Goal: Task Accomplishment & Management: Manage account settings

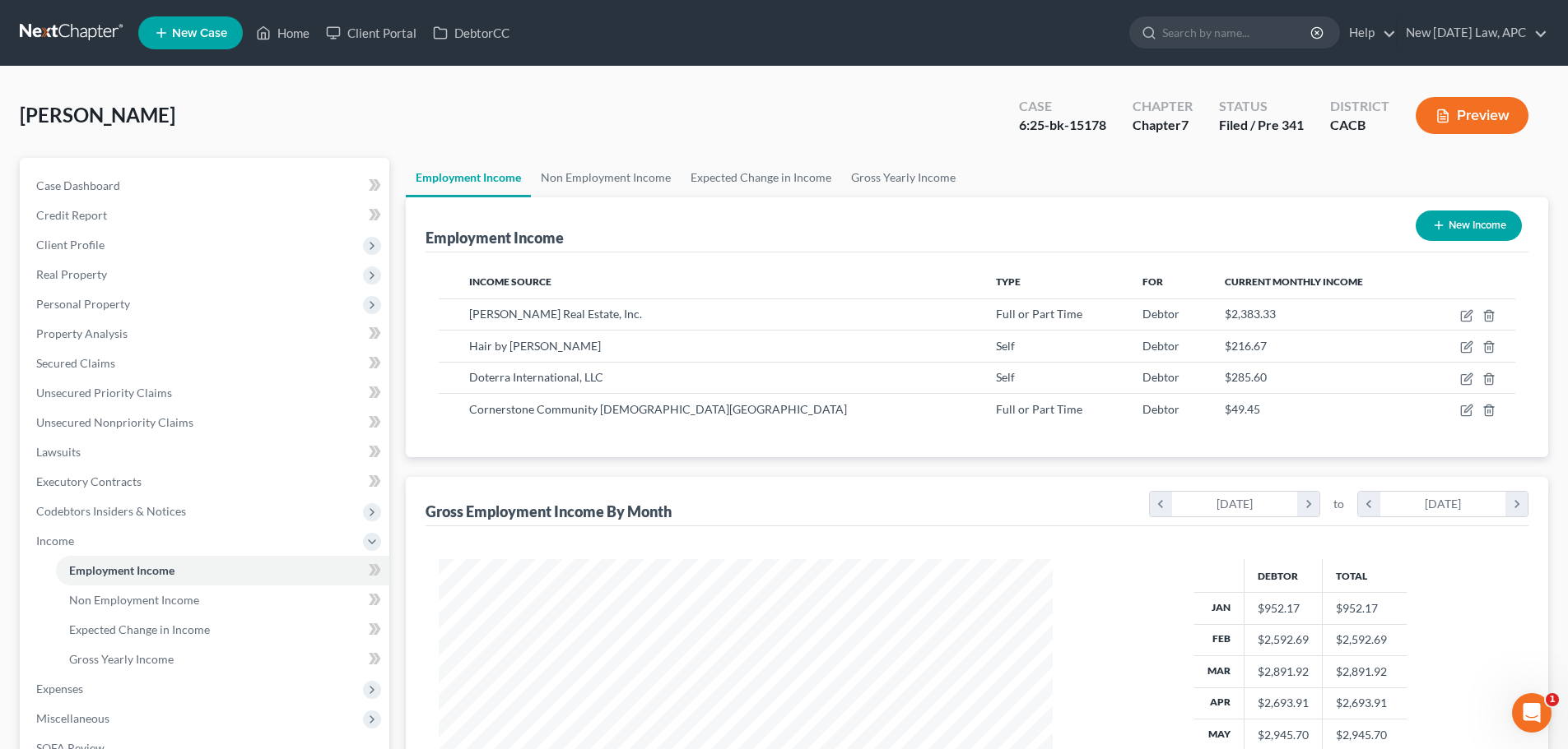
scroll to position [307, 647]
click at [77, 32] on link at bounding box center [72, 33] width 106 height 30
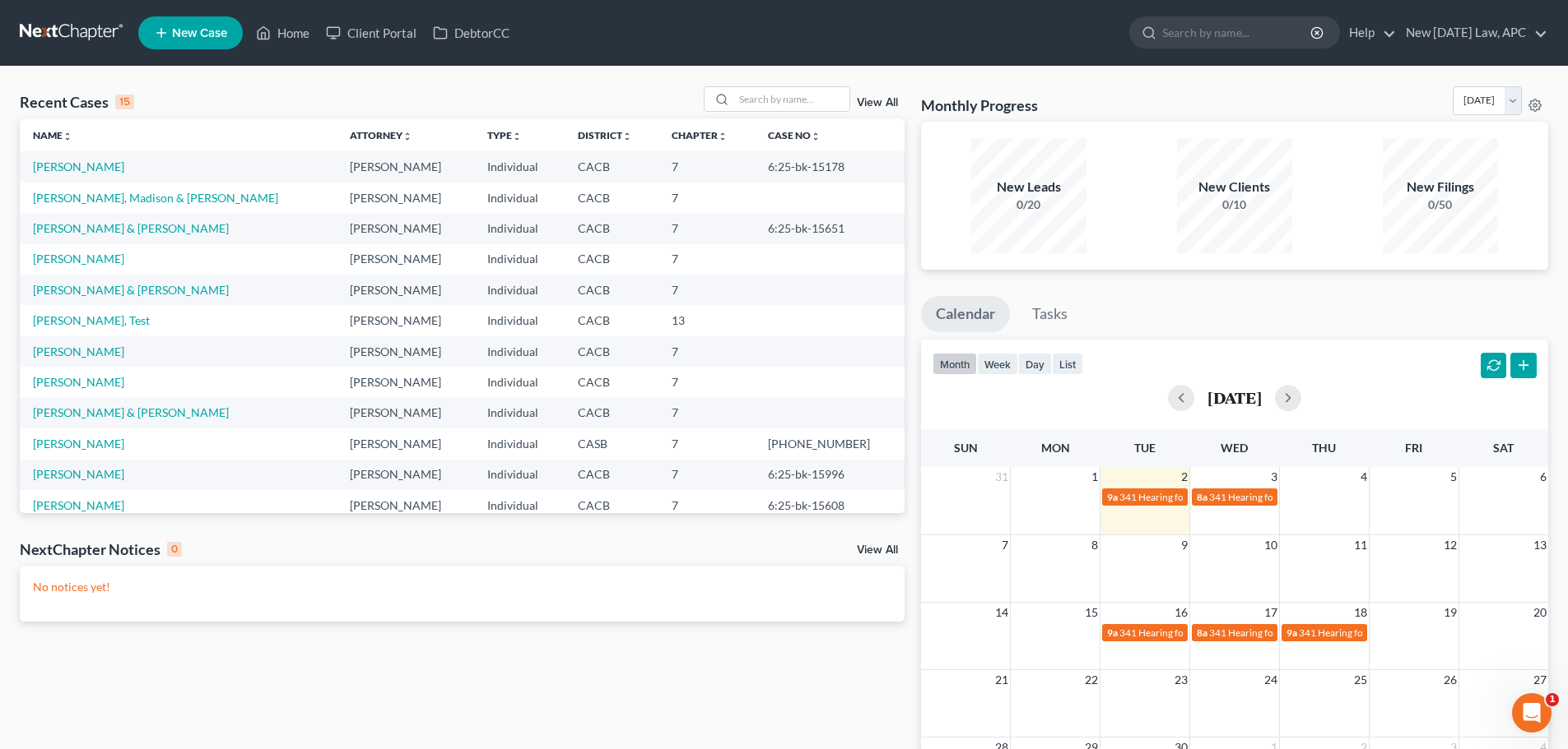
click at [892, 96] on div "View All" at bounding box center [804, 99] width 200 height 26
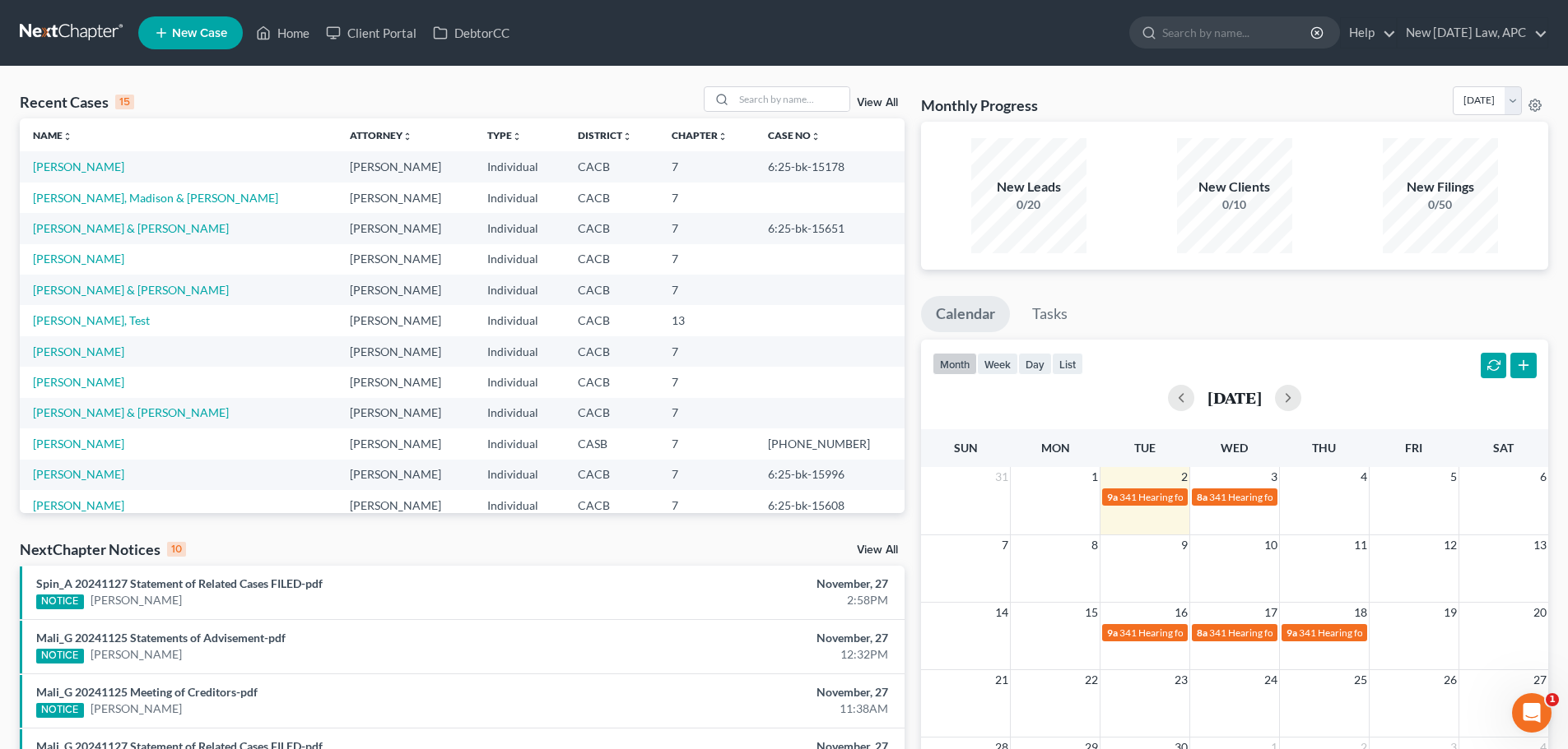
click at [887, 98] on div "View All" at bounding box center [804, 99] width 200 height 26
click at [884, 98] on link "View All" at bounding box center [877, 103] width 41 height 12
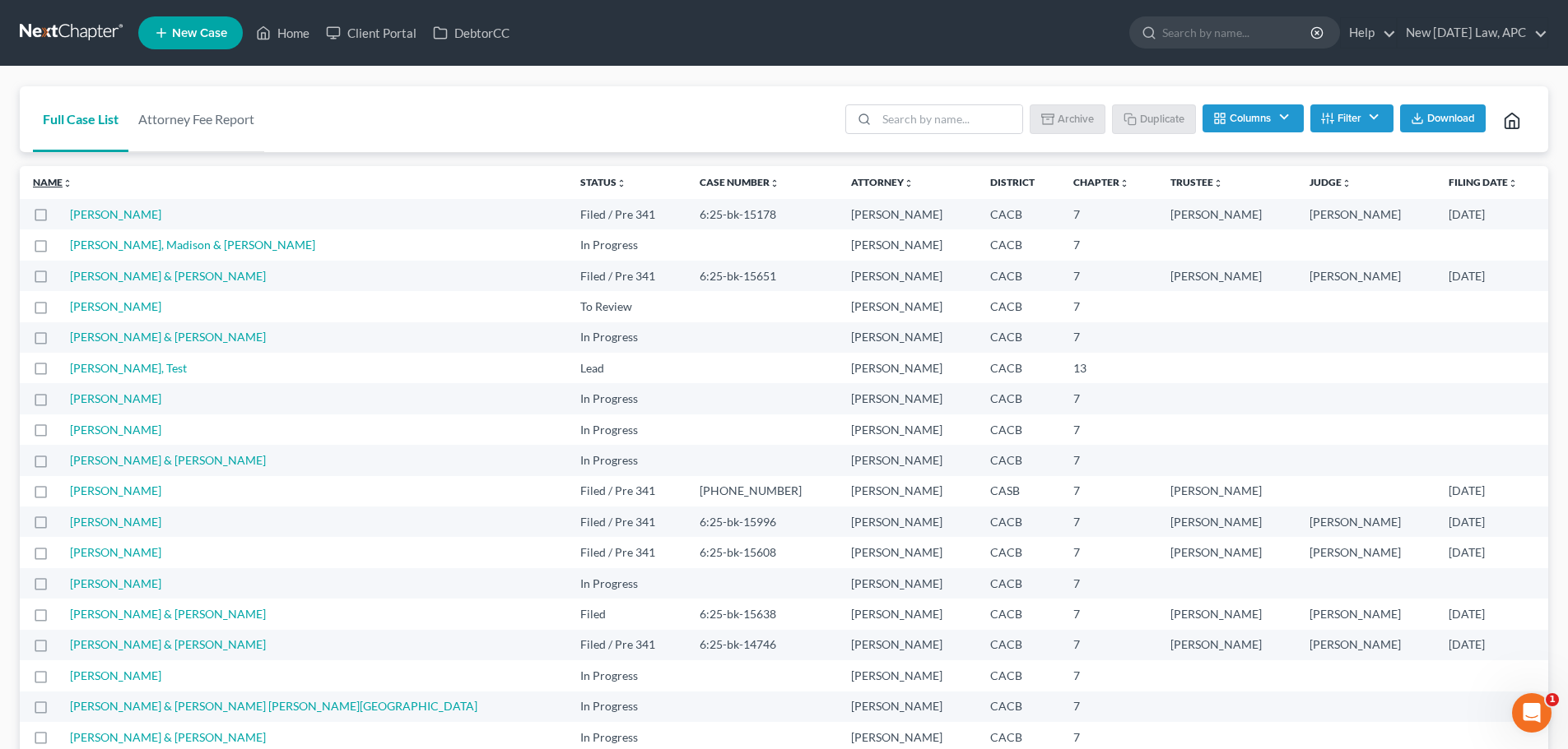
click at [56, 176] on link "Name unfold_more expand_more expand_less" at bounding box center [52, 182] width 39 height 12
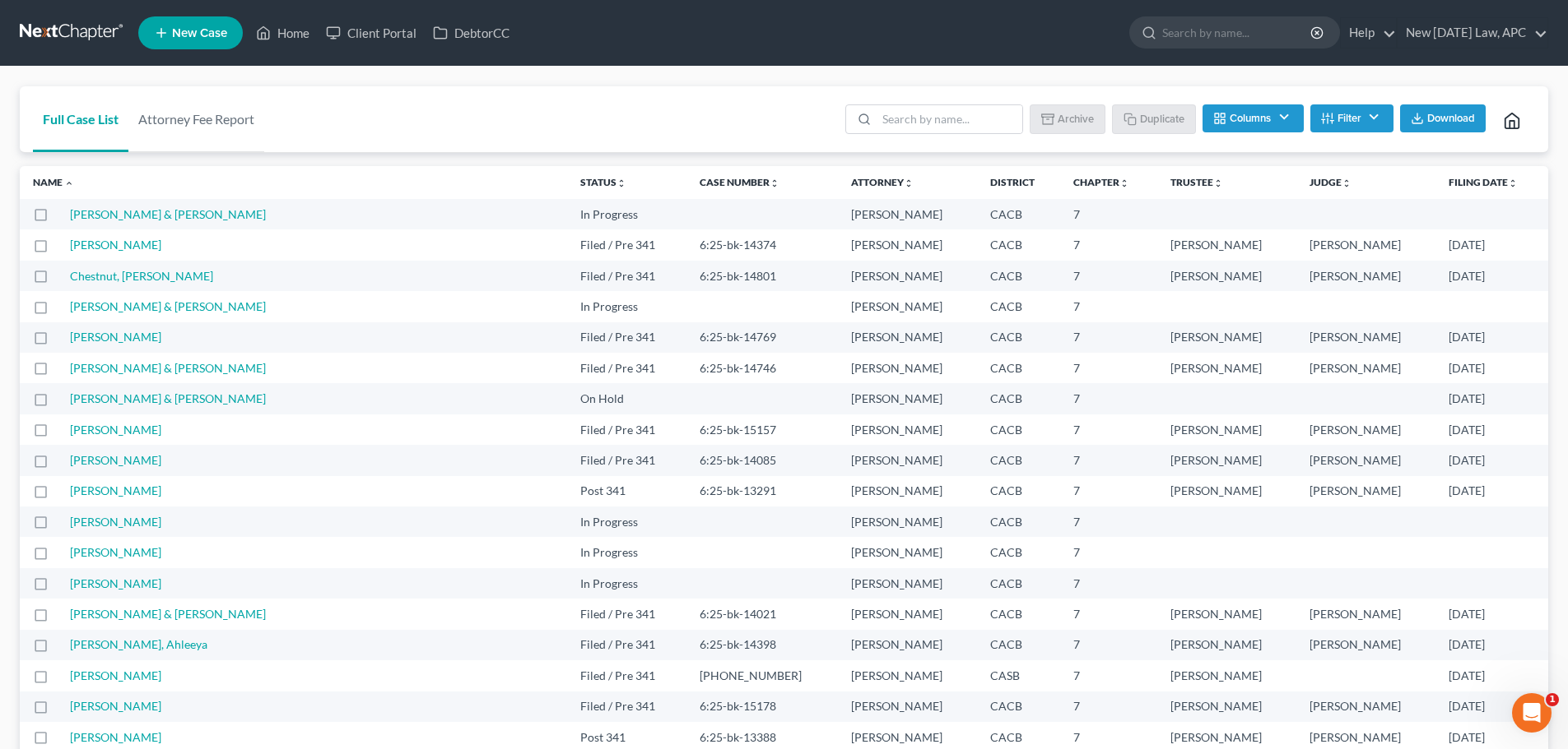
click at [1444, 120] on span "Download" at bounding box center [1451, 119] width 47 height 13
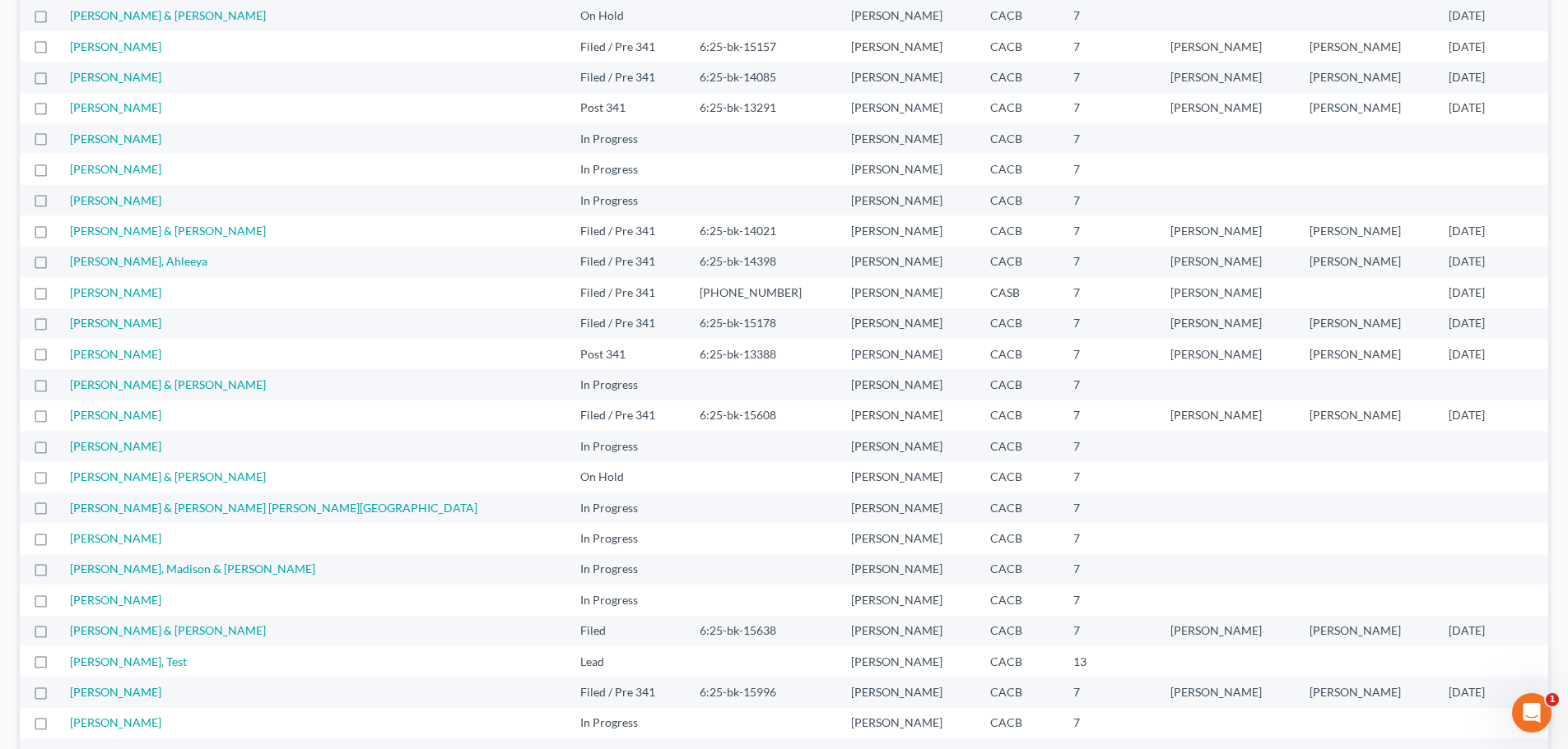
scroll to position [494, 0]
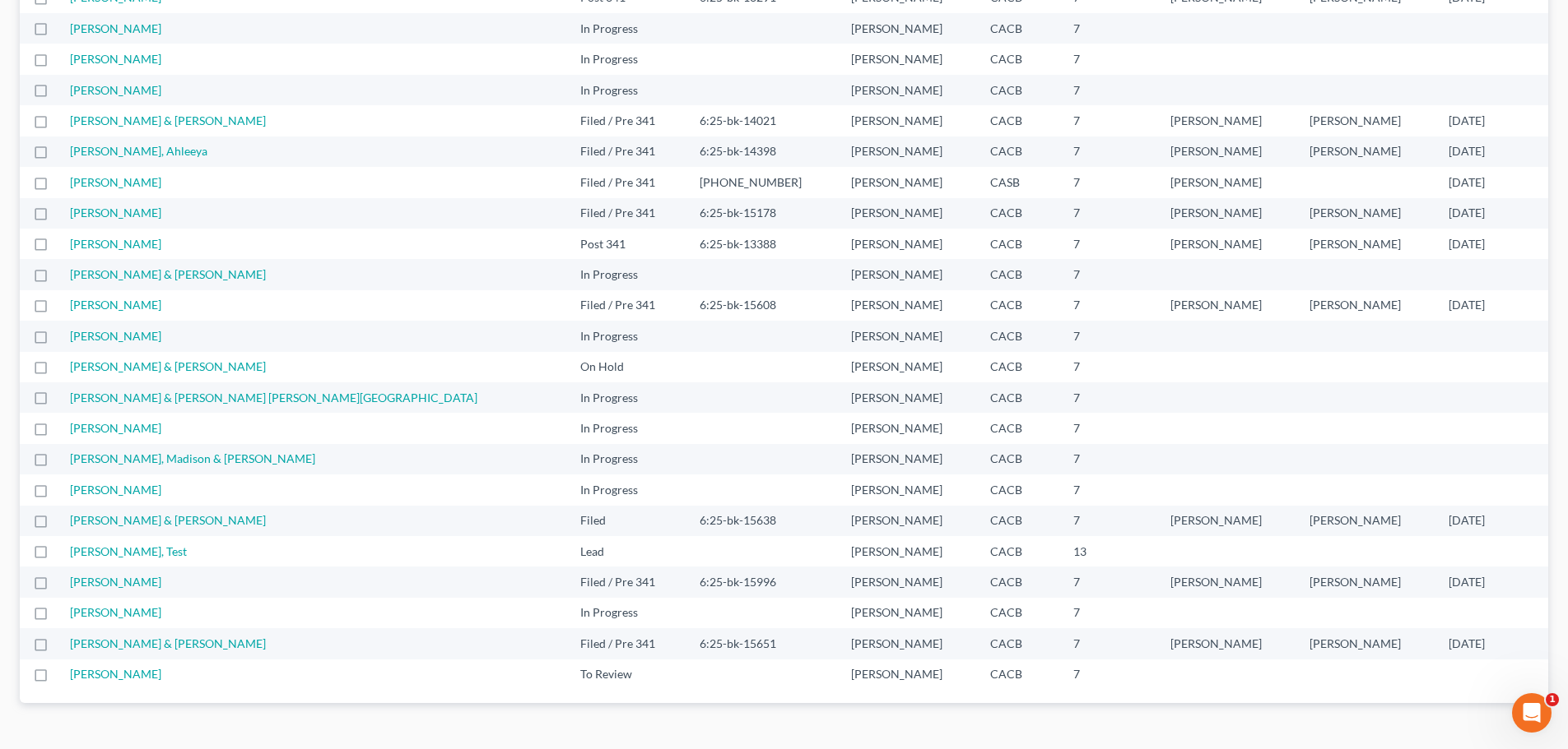
click at [145, 529] on td "[PERSON_NAME] & [PERSON_NAME]" at bounding box center [318, 520] width 497 height 31
click at [145, 524] on link "[PERSON_NAME] & [PERSON_NAME]" at bounding box center [167, 520] width 195 height 14
select select "6"
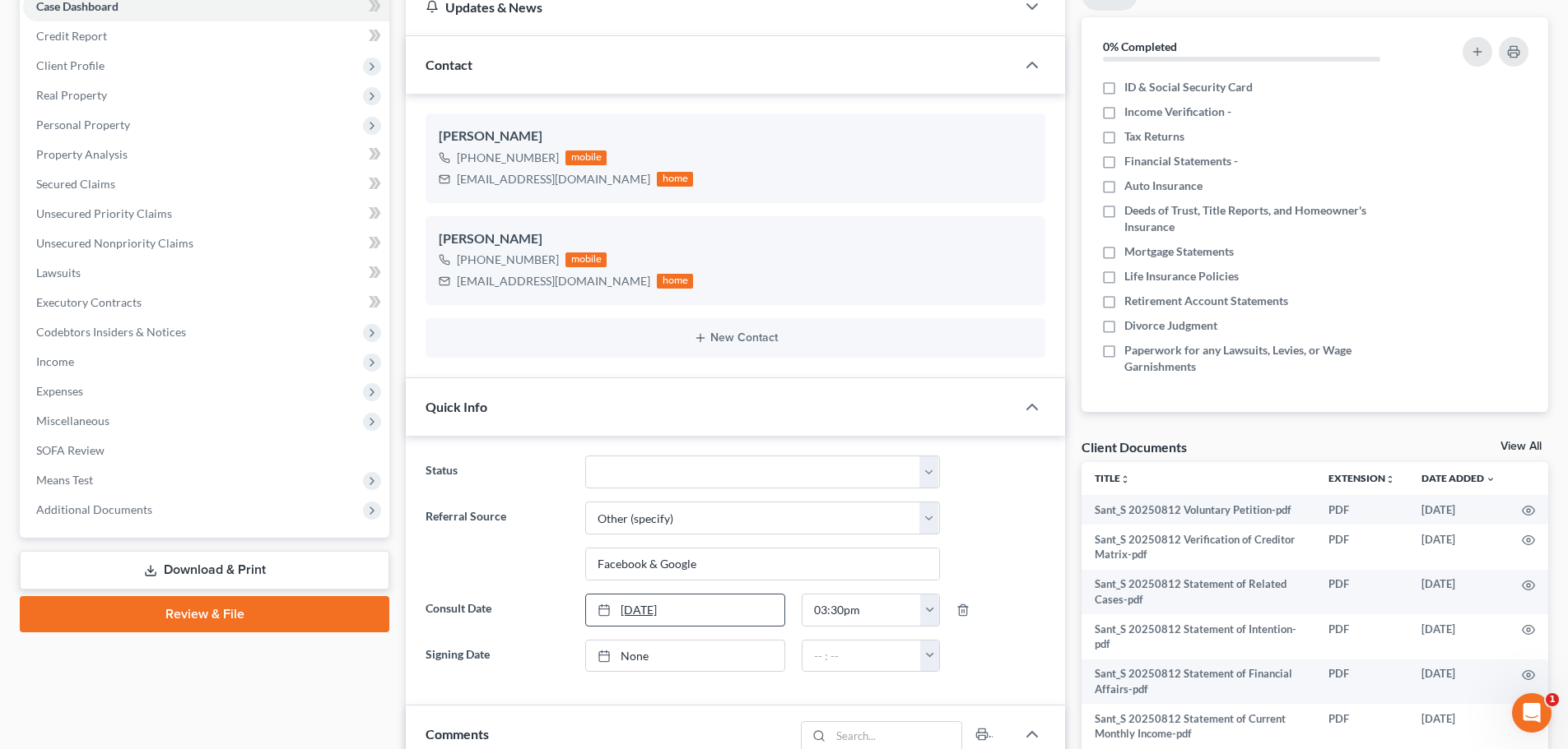
scroll to position [329, 0]
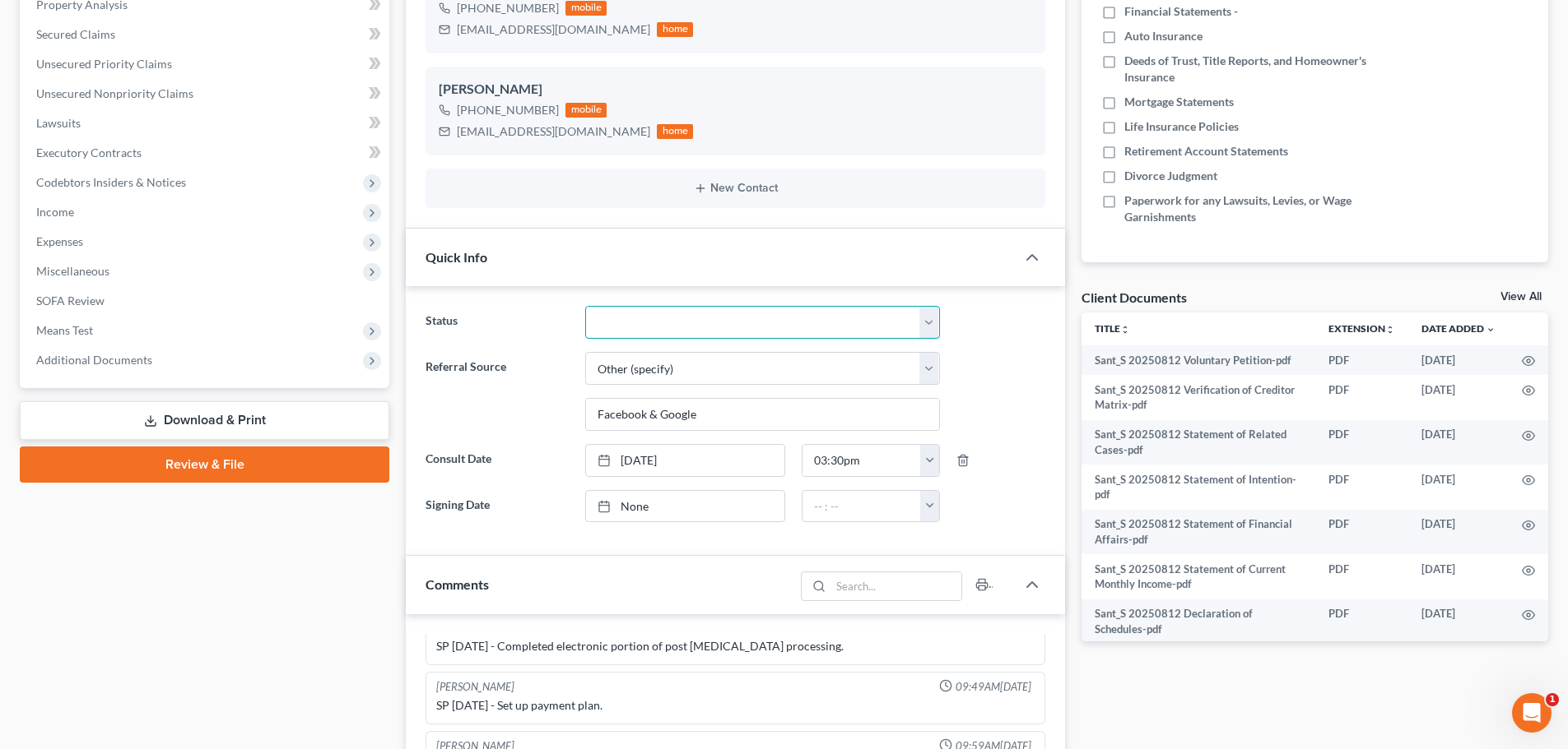
click at [612, 330] on select "Discharged Dismissed Filed / Pre 341 HOLD - Payment Plan Inactive In Progress O…" at bounding box center [762, 323] width 354 height 33
select select "2"
click at [585, 306] on select "Discharged Dismissed Filed / Pre 341 HOLD - Payment Plan Inactive In Progress O…" at bounding box center [762, 323] width 354 height 33
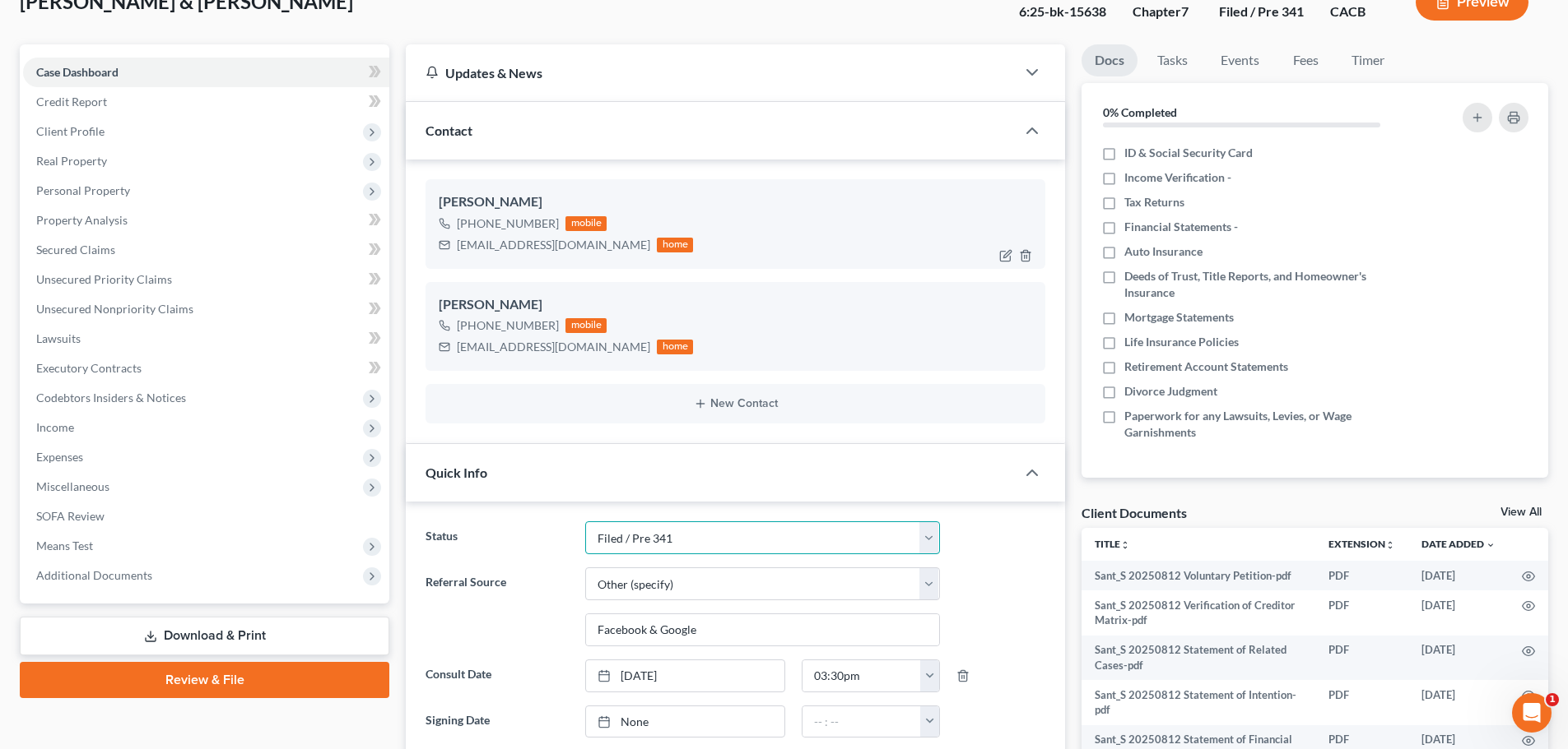
scroll to position [0, 0]
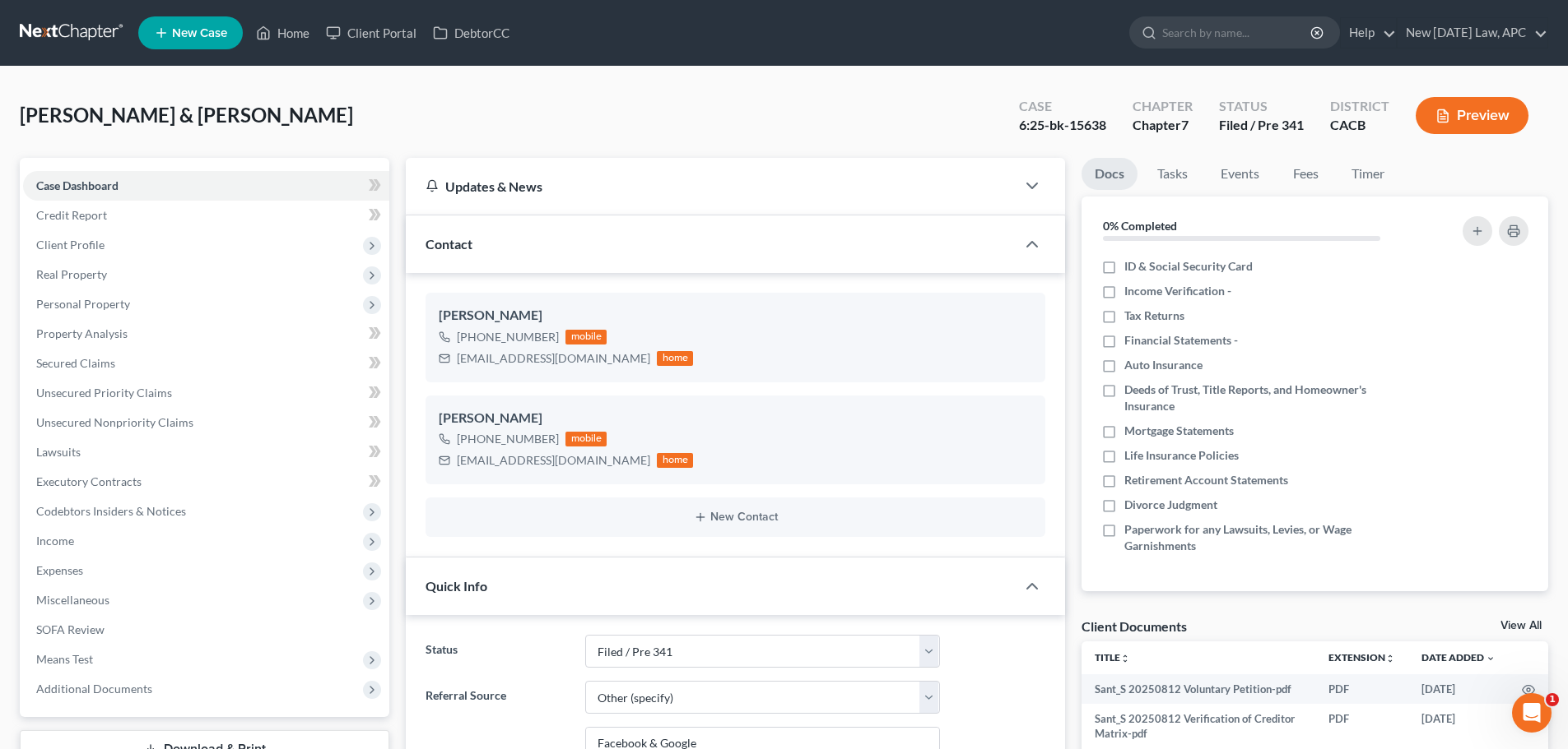
click at [70, 18] on link at bounding box center [72, 33] width 106 height 30
